Goal: Task Accomplishment & Management: Manage account settings

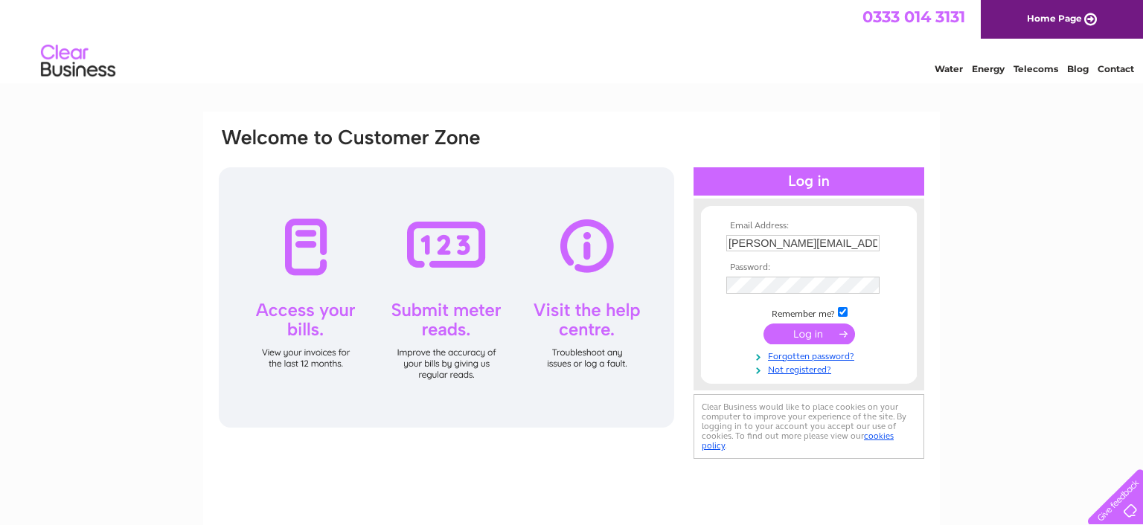
click at [811, 332] on input "submit" at bounding box center [808, 334] width 91 height 21
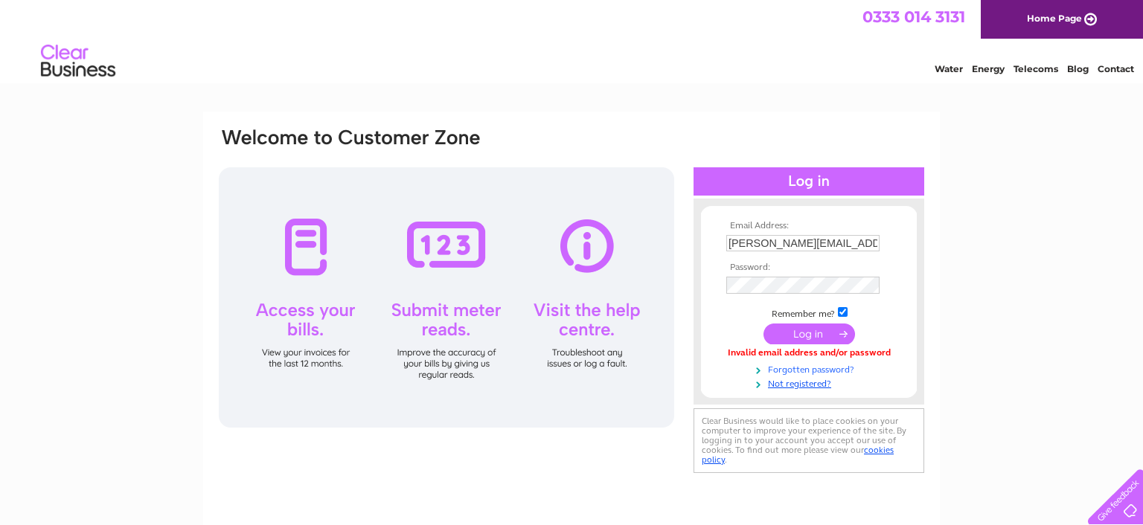
click at [790, 371] on link "Forgotten password?" at bounding box center [810, 369] width 169 height 14
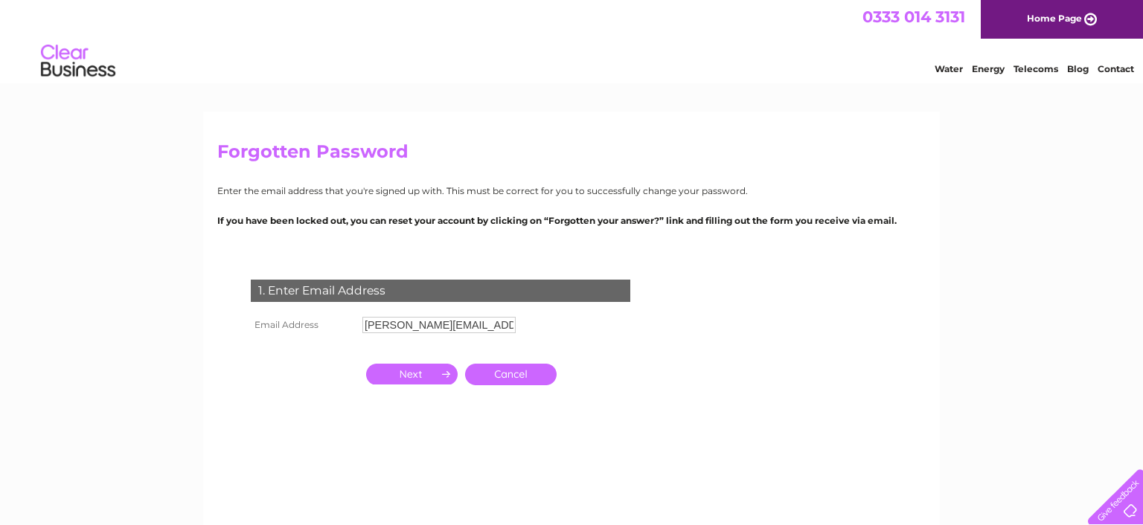
click at [411, 379] on input "button" at bounding box center [411, 374] width 91 height 21
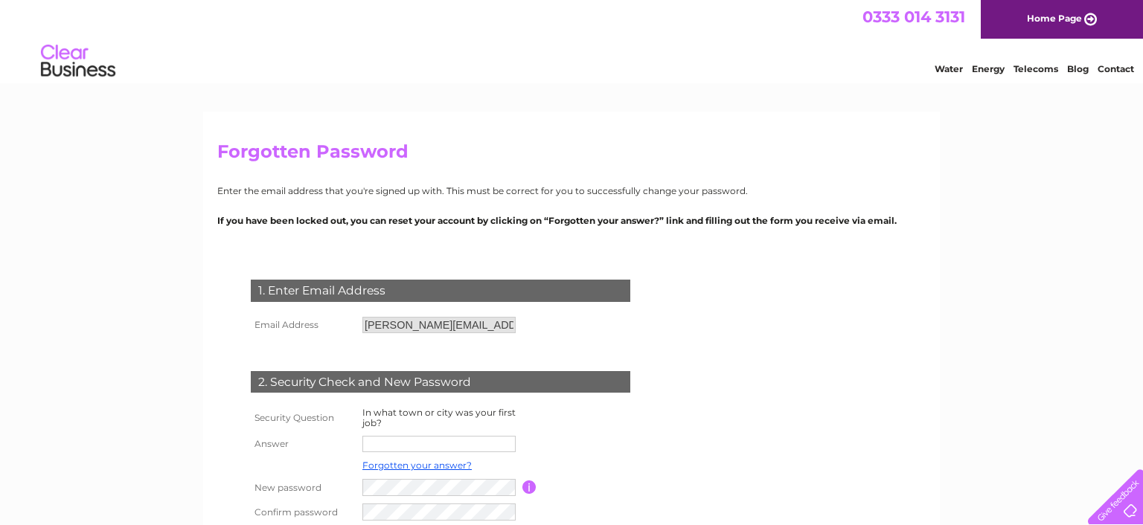
click at [416, 443] on input "text" at bounding box center [438, 444] width 153 height 16
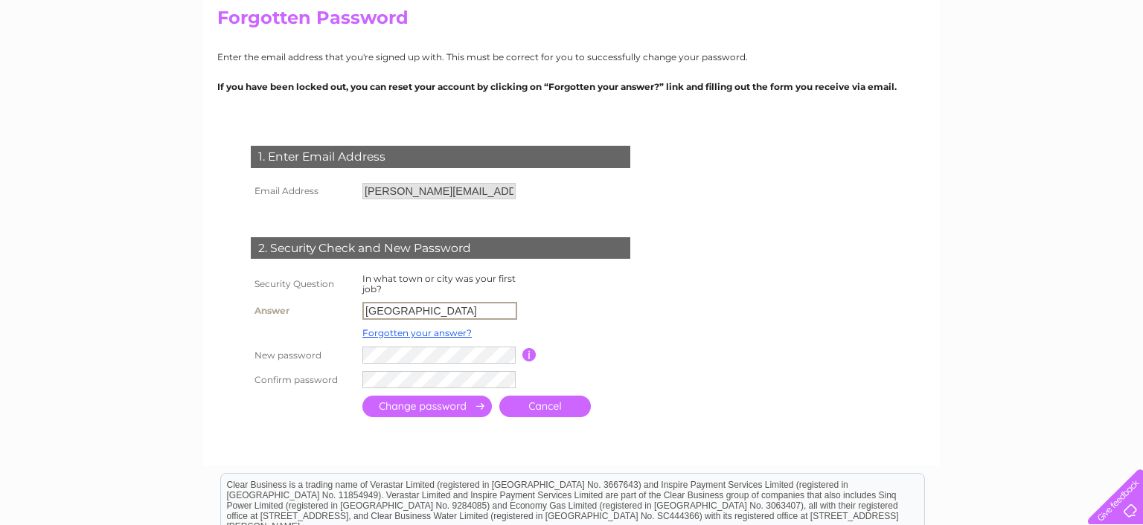
scroll to position [135, 0]
type input "sheffield"
click at [531, 357] on input "button" at bounding box center [529, 353] width 14 height 13
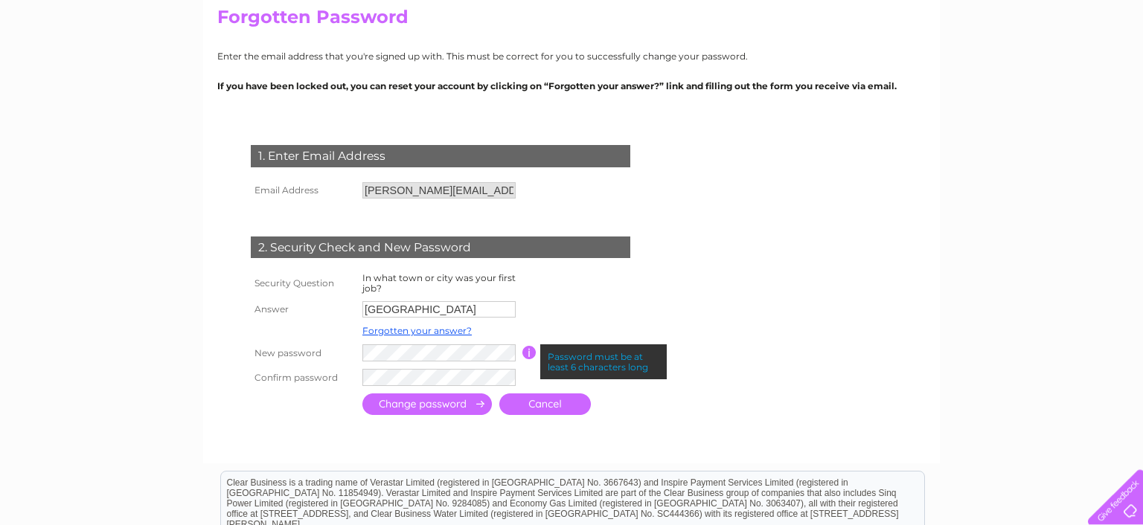
click at [524, 353] on input "button" at bounding box center [529, 352] width 14 height 13
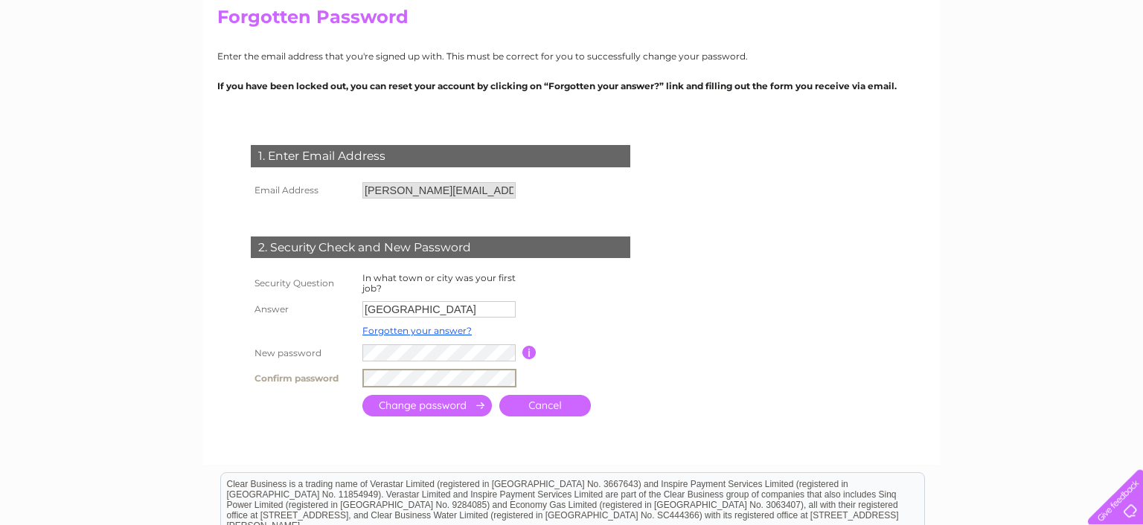
click at [439, 414] on input "submit" at bounding box center [426, 406] width 129 height 22
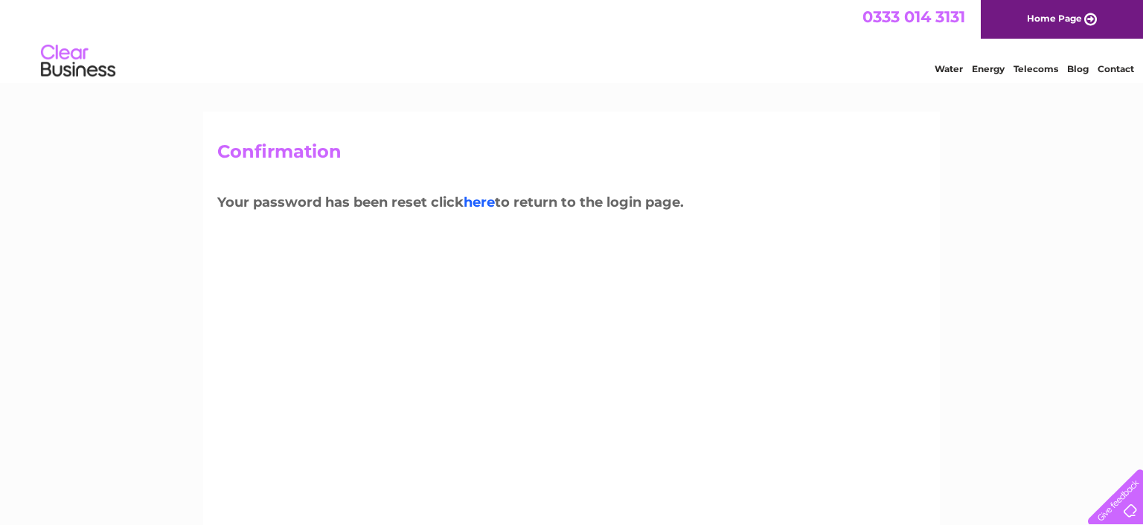
click at [489, 205] on link "here" at bounding box center [478, 202] width 31 height 16
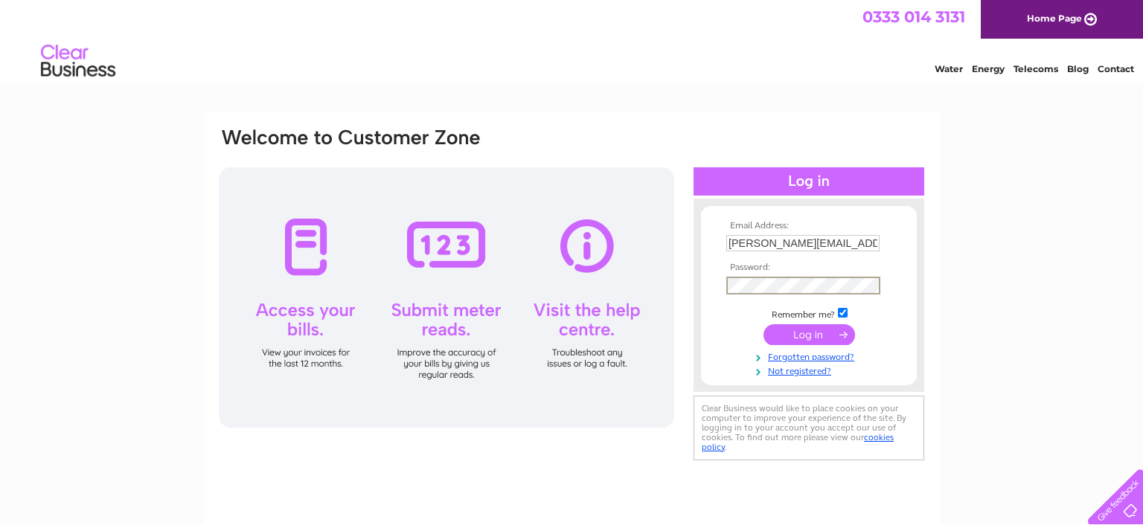
click at [804, 335] on input "submit" at bounding box center [808, 334] width 91 height 21
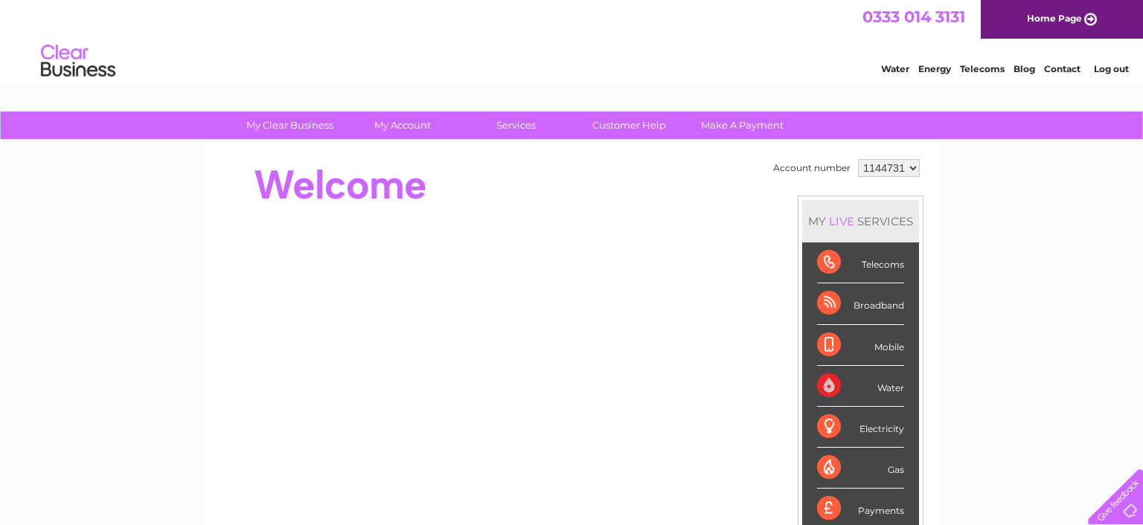
click at [820, 295] on div "Broadband" at bounding box center [860, 303] width 87 height 41
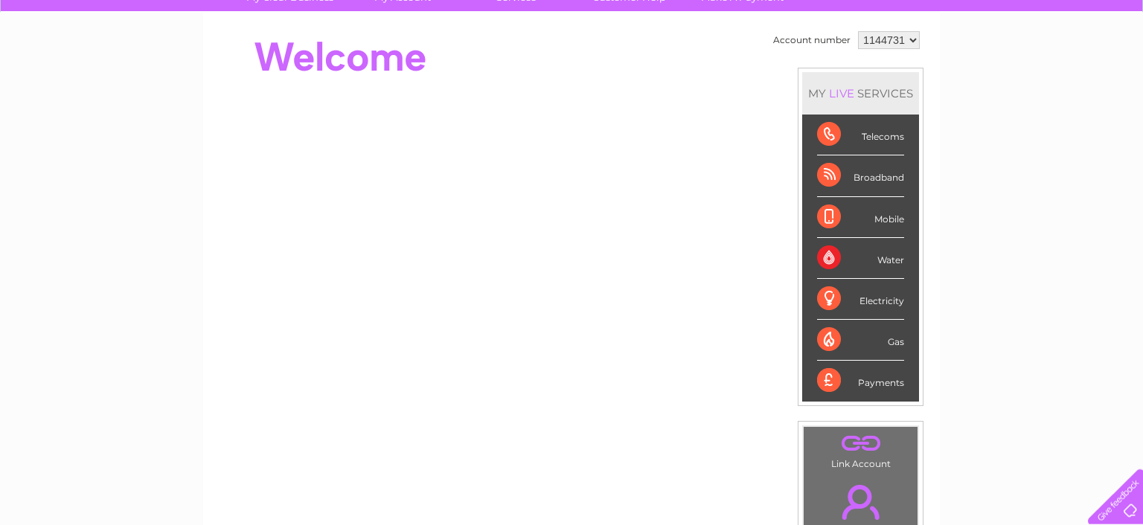
scroll to position [138, 0]
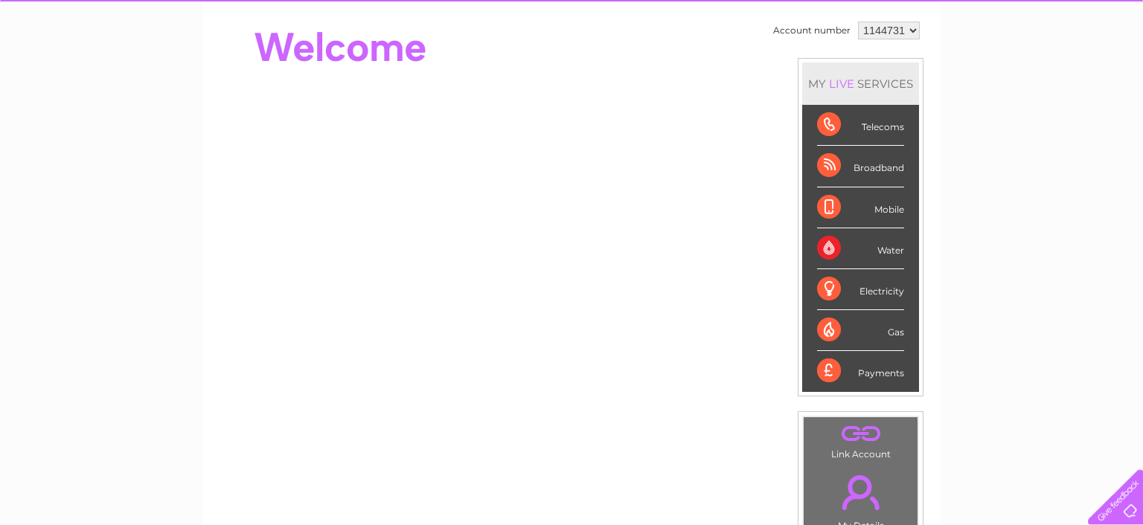
click at [858, 170] on div "Broadband" at bounding box center [860, 166] width 87 height 41
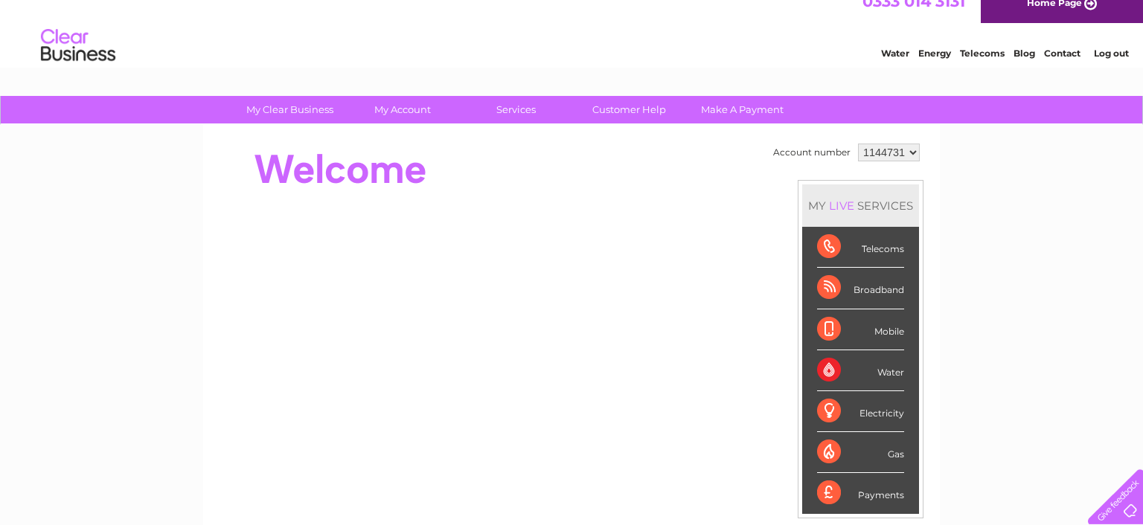
scroll to position [14, 0]
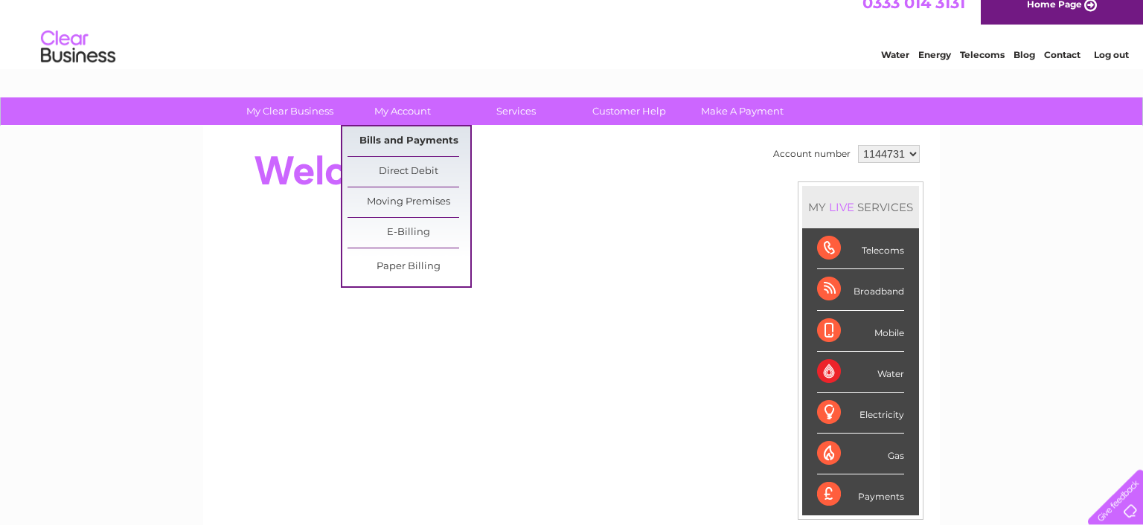
click at [388, 143] on link "Bills and Payments" at bounding box center [408, 141] width 123 height 30
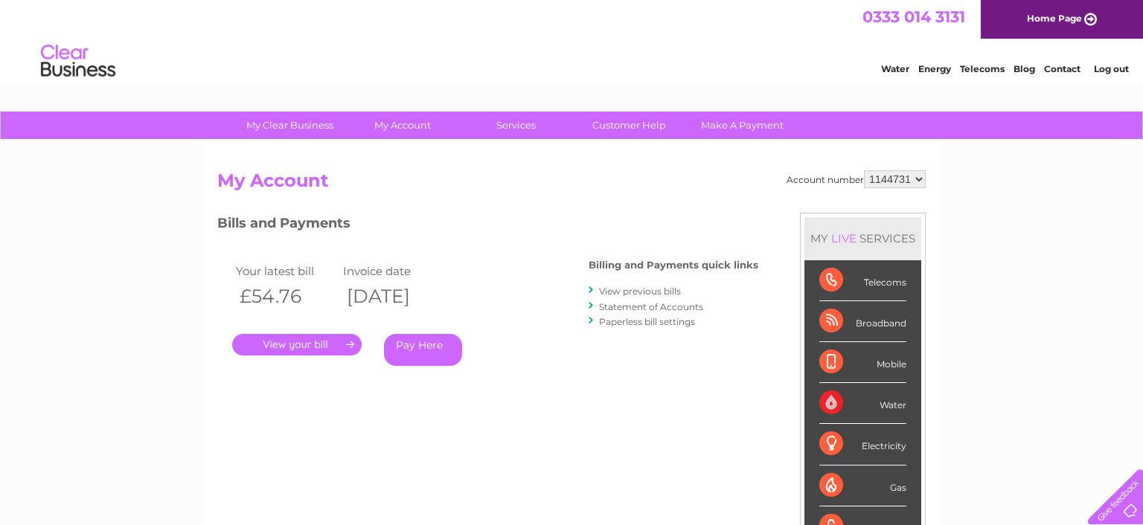
click at [623, 306] on link "Statement of Accounts" at bounding box center [651, 306] width 104 height 11
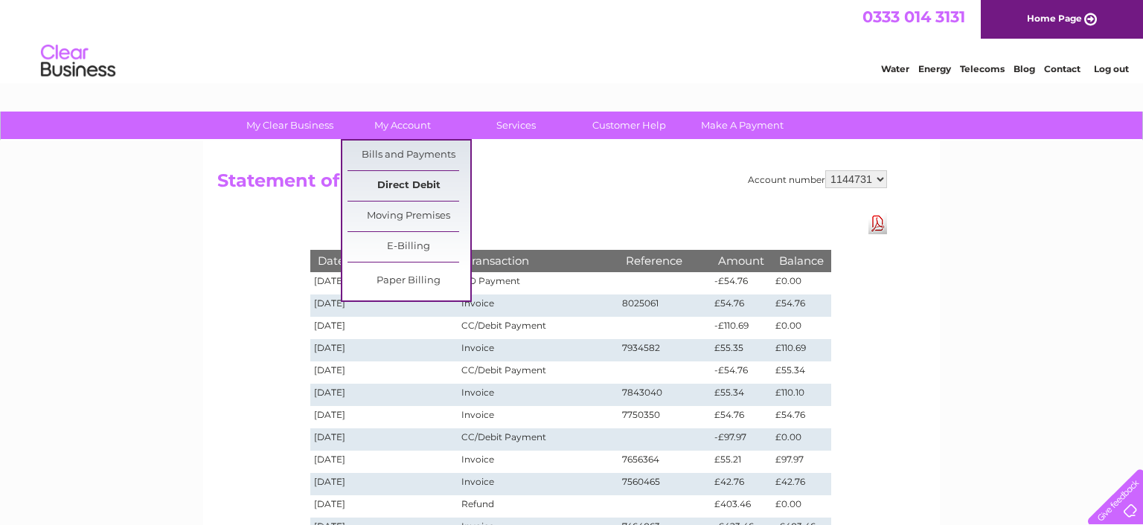
click at [395, 187] on link "Direct Debit" at bounding box center [408, 186] width 123 height 30
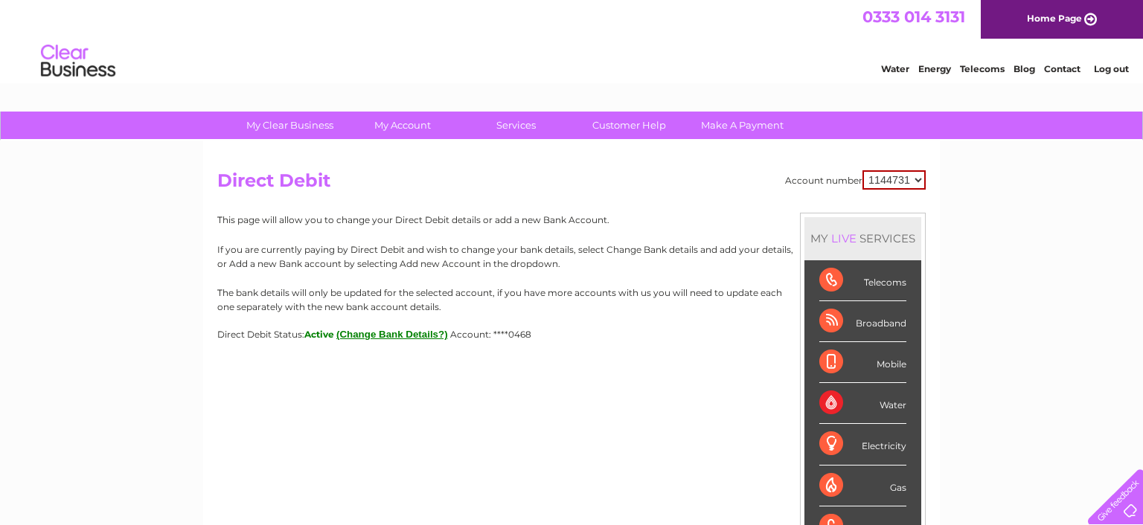
click at [890, 286] on div "Telecoms" at bounding box center [862, 280] width 87 height 41
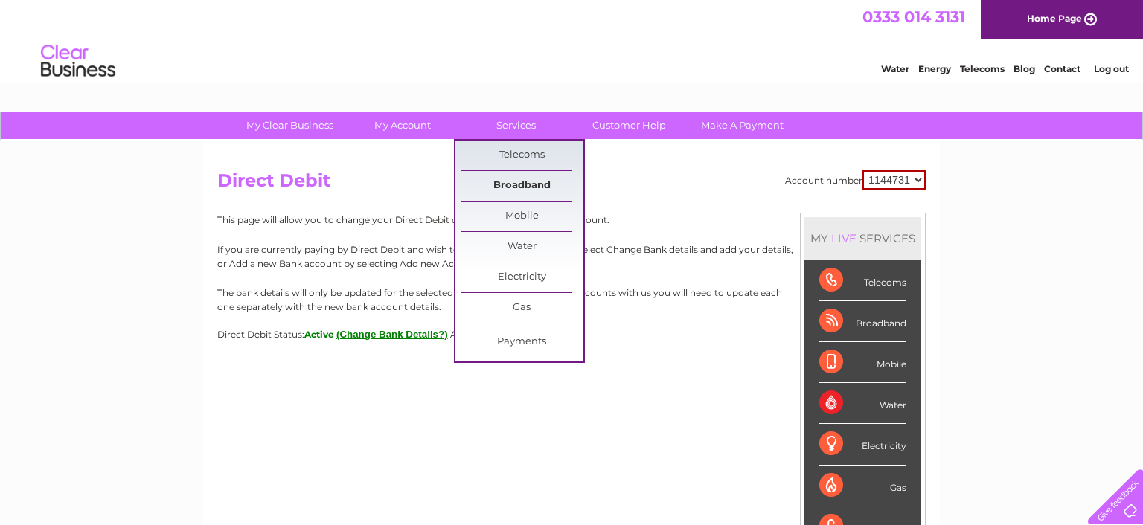
click at [509, 183] on link "Broadband" at bounding box center [521, 186] width 123 height 30
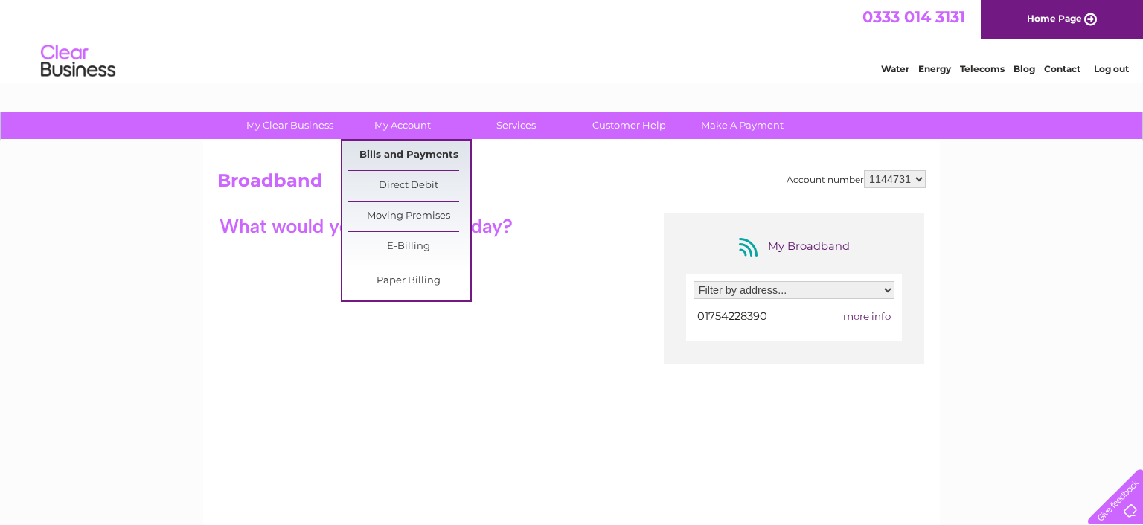
click at [402, 153] on link "Bills and Payments" at bounding box center [408, 156] width 123 height 30
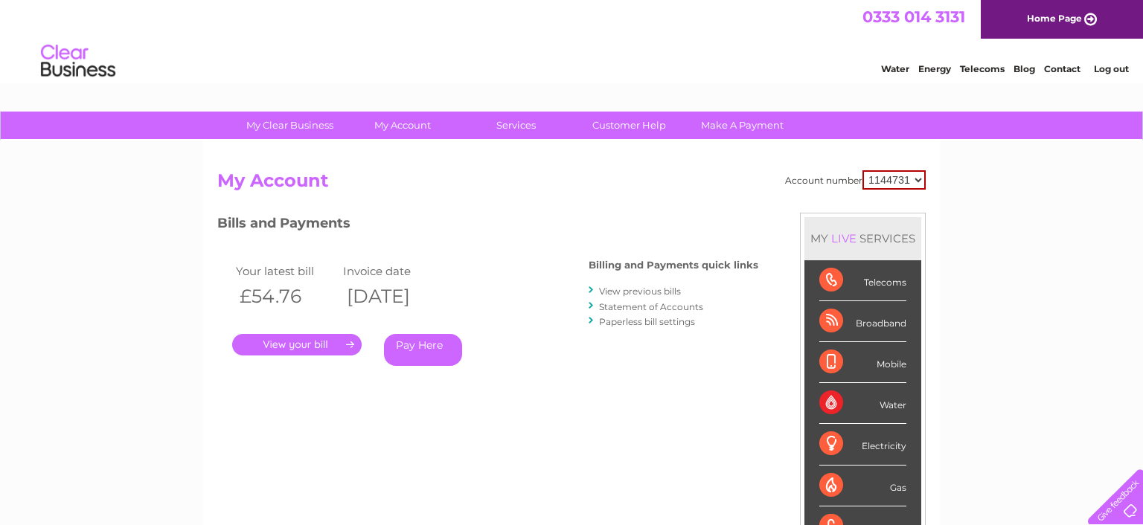
click at [287, 348] on link "." at bounding box center [296, 345] width 129 height 22
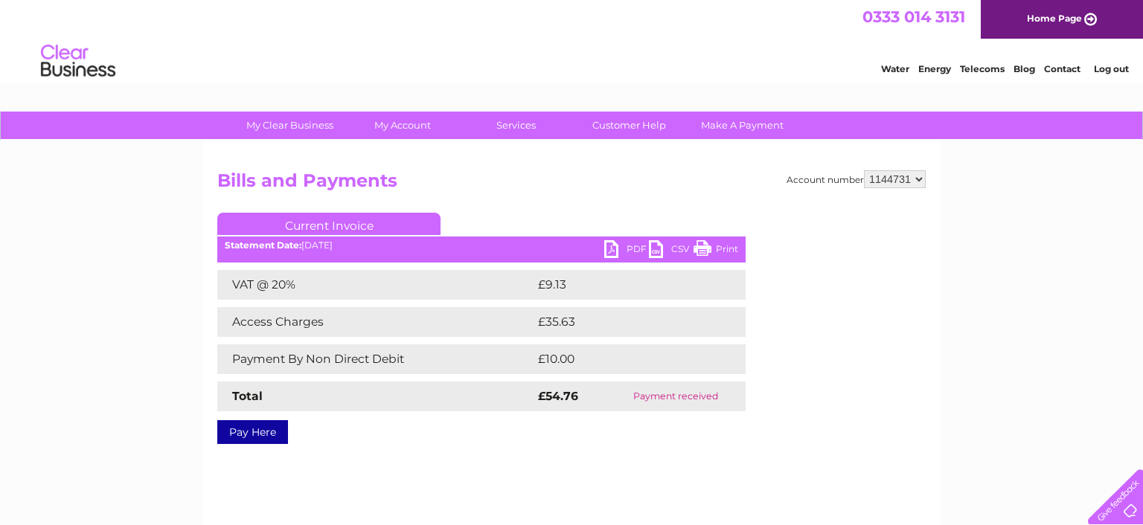
click at [627, 251] on link "PDF" at bounding box center [626, 251] width 45 height 22
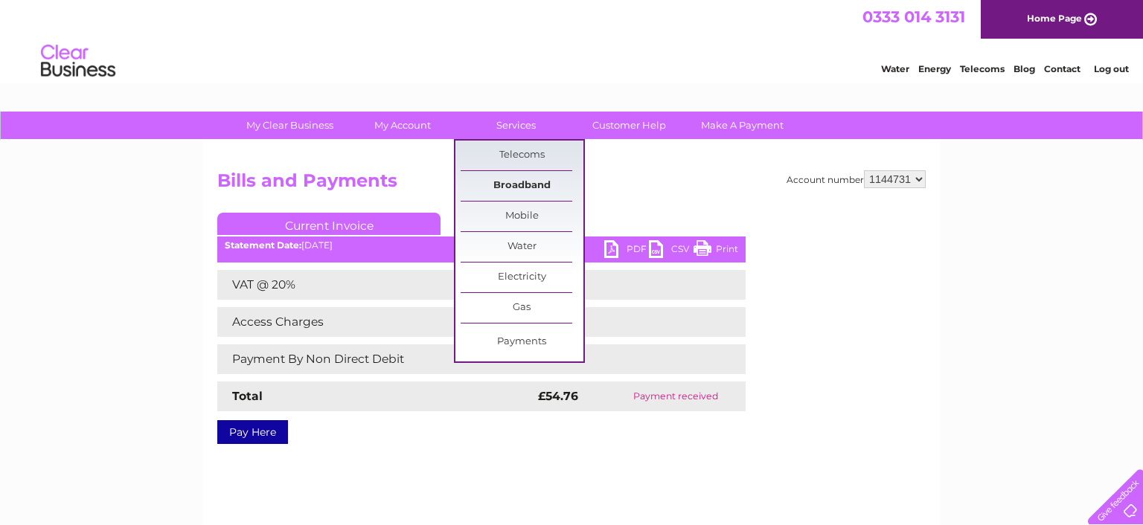
click at [515, 190] on link "Broadband" at bounding box center [521, 186] width 123 height 30
